Goal: Check status: Check status

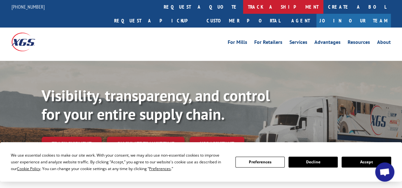
click at [243, 8] on link "track a shipment" at bounding box center [283, 7] width 80 height 14
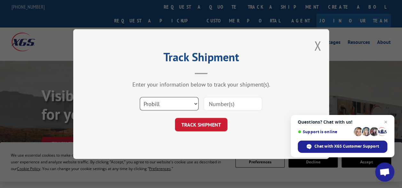
click at [197, 102] on select "Select category... Probill BOL PO" at bounding box center [169, 103] width 59 height 13
select select "bol"
click at [140, 97] on select "Select category... Probill BOL PO" at bounding box center [169, 103] width 59 height 13
click at [220, 102] on input at bounding box center [232, 103] width 59 height 13
drag, startPoint x: 83, startPoint y: 59, endPoint x: 93, endPoint y: 59, distance: 10.9
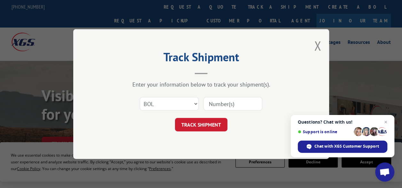
click at [83, 59] on div "Track Shipment Enter your information below to track your shipment(s). Select c…" at bounding box center [201, 94] width 256 height 130
click at [224, 102] on input at bounding box center [232, 103] width 59 height 13
type input "0910520"
click at [220, 122] on button "TRACK SHIPMENT" at bounding box center [201, 124] width 52 height 13
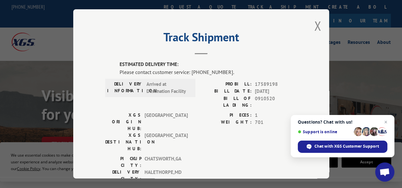
click at [58, 77] on div "Track Shipment ESTIMATED DELIVERY TIME: Please contact customer service: [PHONE…" at bounding box center [201, 94] width 402 height 188
